Goal: Find specific page/section: Find specific page/section

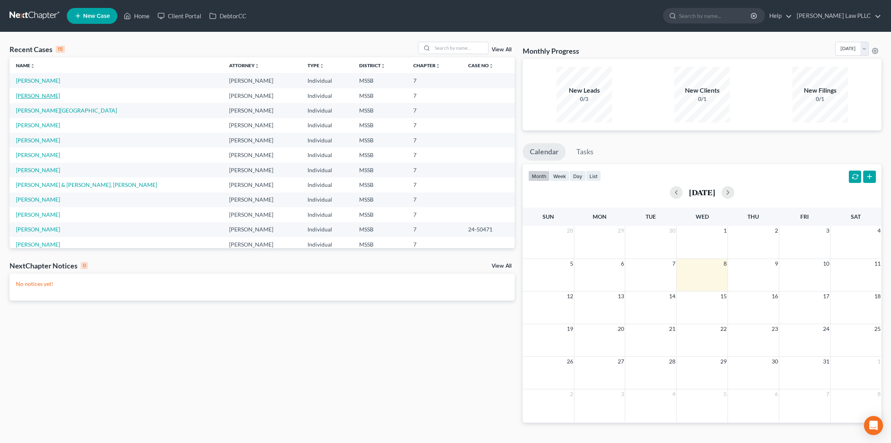
click at [49, 98] on link "[PERSON_NAME]" at bounding box center [38, 95] width 44 height 7
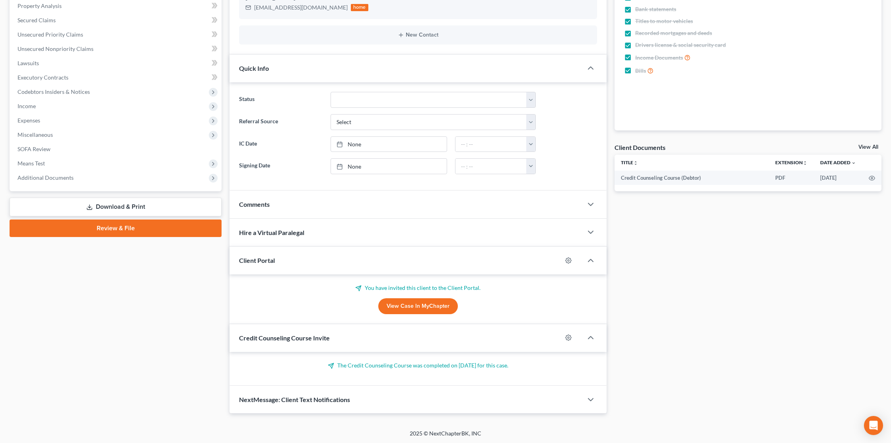
scroll to position [156, 0]
click at [590, 338] on icon "button" at bounding box center [591, 338] width 10 height 10
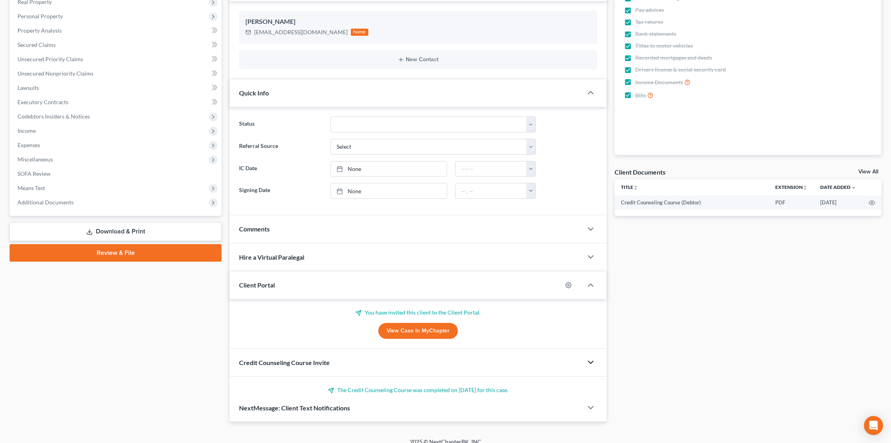
scroll to position [122, 0]
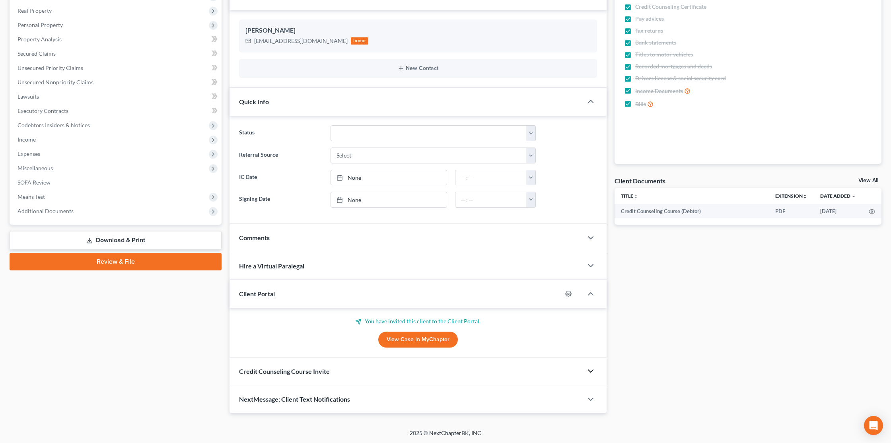
click at [589, 368] on icon "button" at bounding box center [591, 372] width 10 height 10
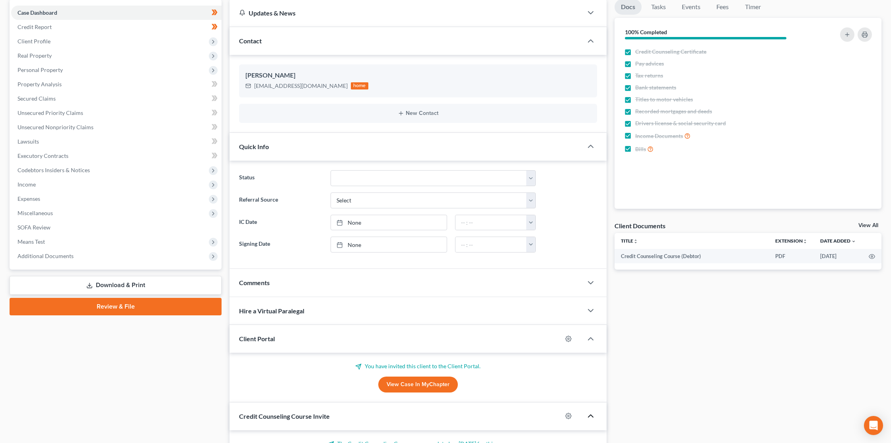
scroll to position [0, 0]
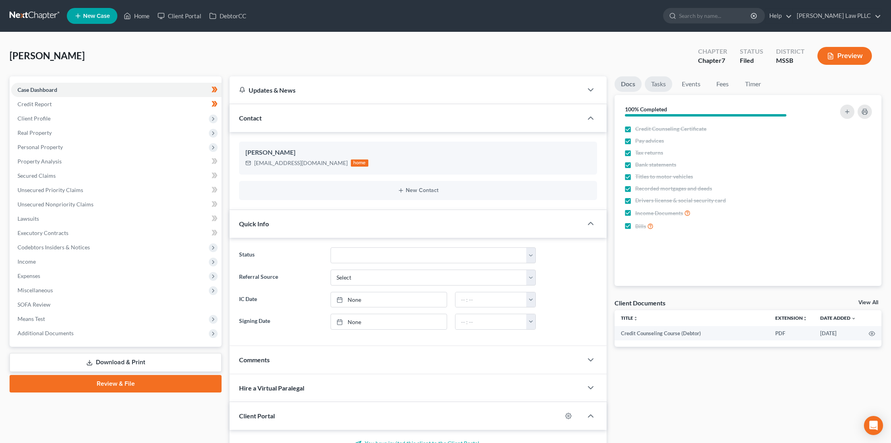
click at [652, 88] on link "Tasks" at bounding box center [658, 84] width 27 height 16
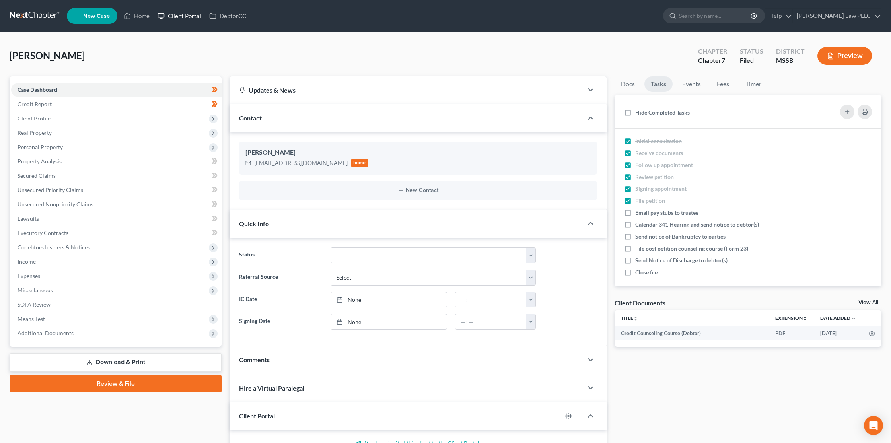
click at [179, 14] on link "Client Portal" at bounding box center [180, 16] width 52 height 14
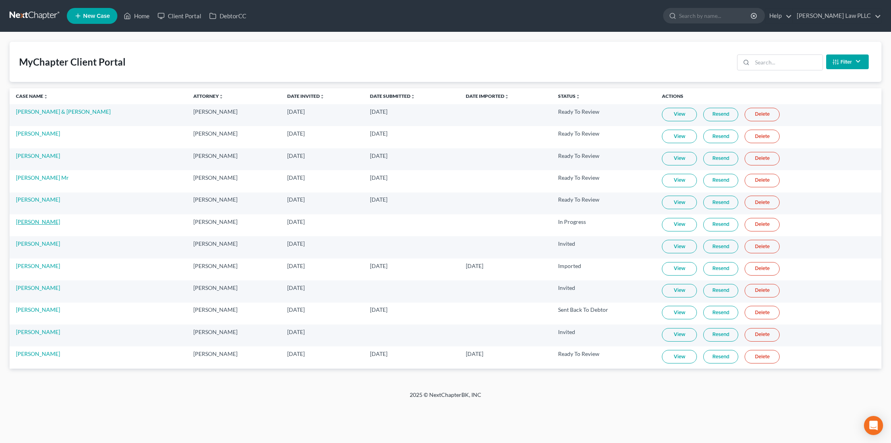
click at [53, 224] on link "[PERSON_NAME]" at bounding box center [38, 221] width 44 height 7
